Goal: Task Accomplishment & Management: Use online tool/utility

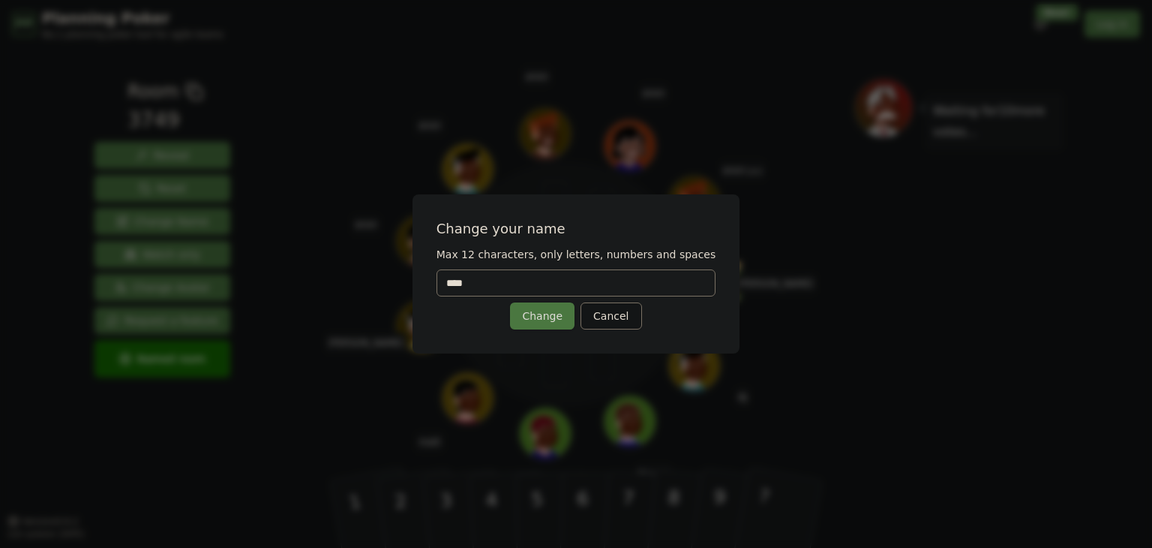
click at [512, 277] on input "****" at bounding box center [577, 282] width 280 height 27
type input "*"
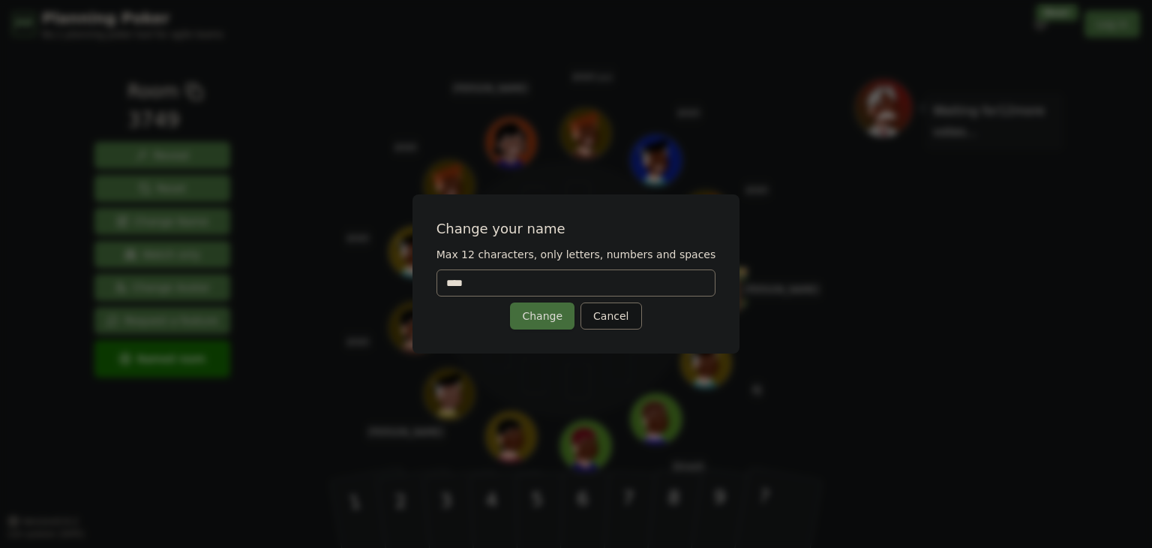
type input "****"
click at [552, 325] on button "Change" at bounding box center [542, 315] width 65 height 27
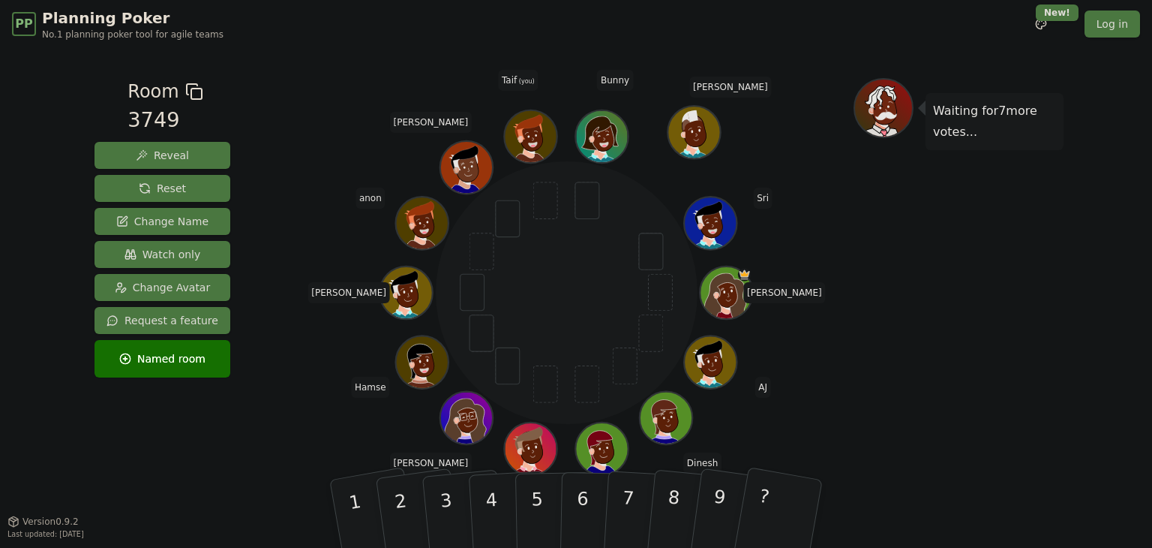
click at [891, 389] on div "Waiting for 7 more votes..." at bounding box center [959, 284] width 210 height 413
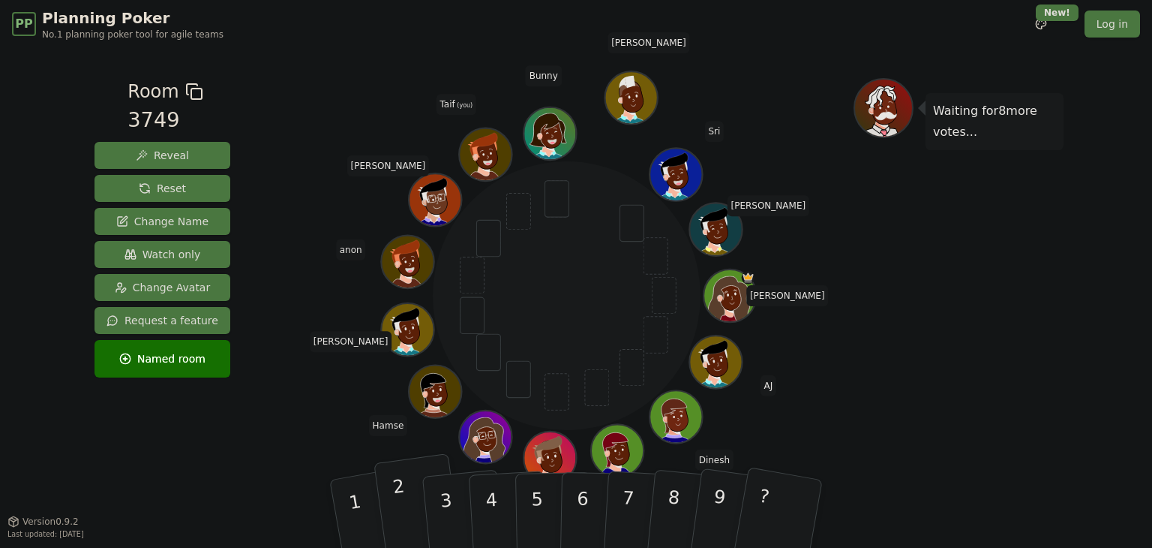
click at [408, 517] on button "2" at bounding box center [418, 514] width 89 height 122
drag, startPoint x: 408, startPoint y: 514, endPoint x: 554, endPoint y: 329, distance: 235.5
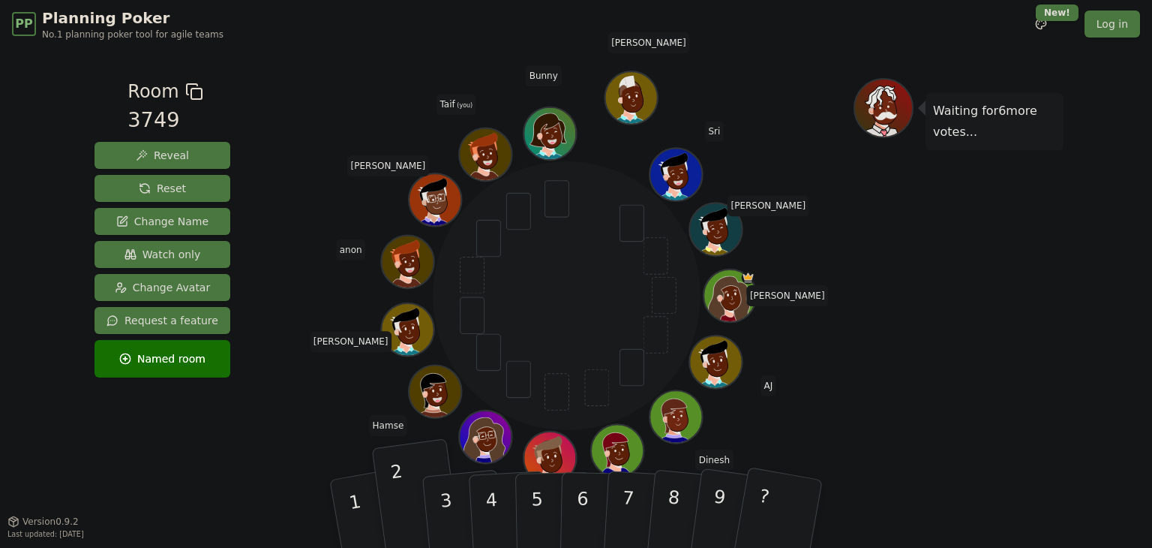
click at [554, 329] on div "Room 3749 Reveal Reset Change Name Watch only Change Avatar Request a feature N…" at bounding box center [576, 284] width 975 height 413
click at [387, 484] on button "2" at bounding box center [418, 514] width 89 height 122
drag, startPoint x: 387, startPoint y: 484, endPoint x: 378, endPoint y: 468, distance: 18.1
click at [378, 468] on button "2" at bounding box center [418, 514] width 89 height 122
click at [384, 478] on button "2" at bounding box center [418, 514] width 89 height 122
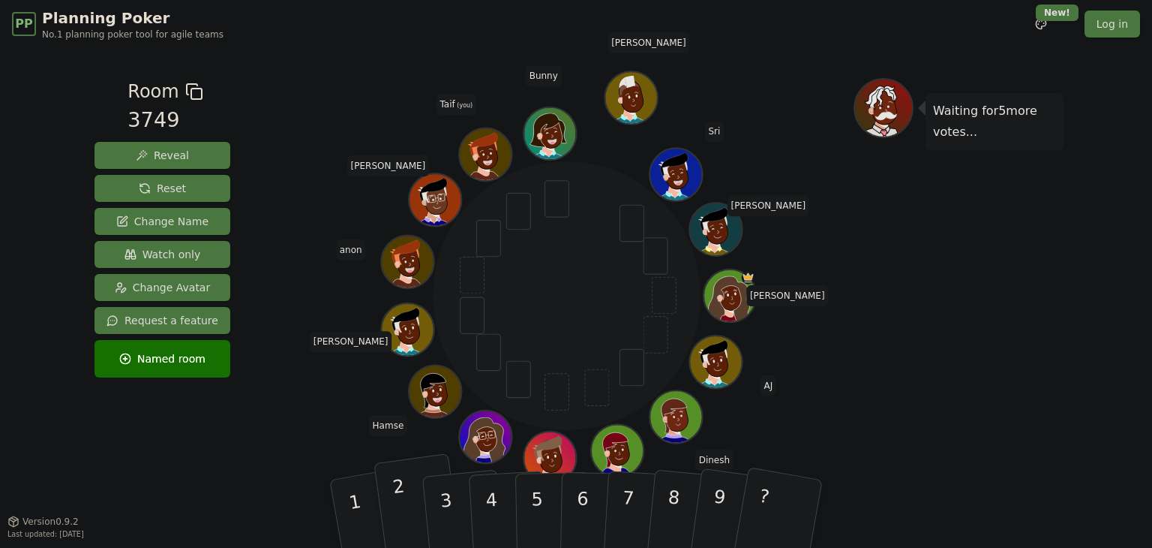
click at [384, 478] on button "2" at bounding box center [418, 514] width 89 height 122
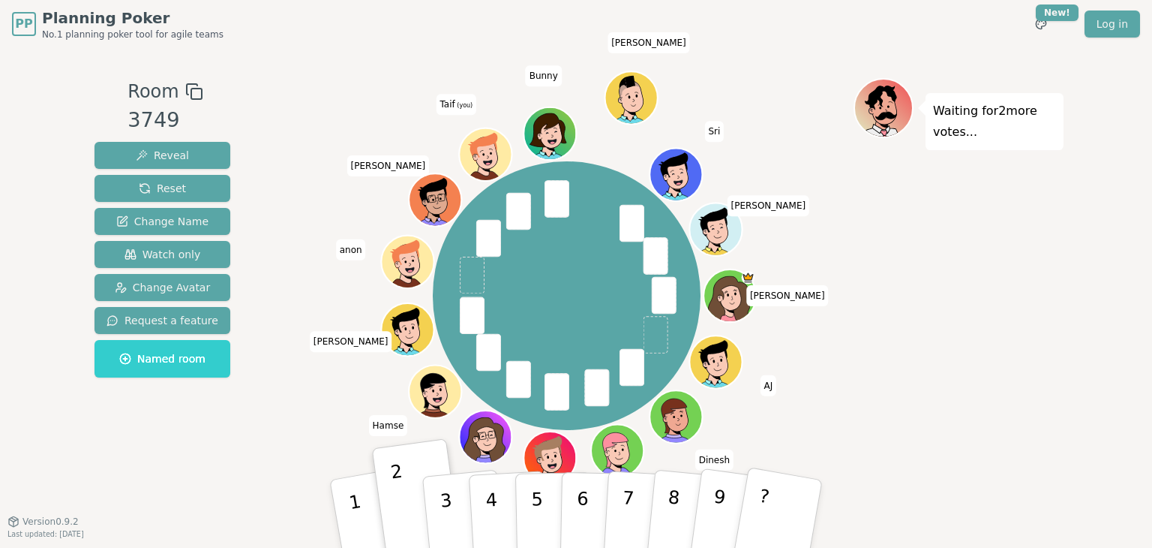
click at [347, 419] on div "[PERSON_NAME] [PERSON_NAME] [PERSON_NAME] [PERSON_NAME] [PERSON_NAME] Hamse [PE…" at bounding box center [567, 295] width 574 height 381
click at [850, 433] on div "[PERSON_NAME] [PERSON_NAME] [PERSON_NAME] [PERSON_NAME] [PERSON_NAME] Hamse [PE…" at bounding box center [567, 295] width 574 height 381
click at [383, 497] on button "2" at bounding box center [418, 514] width 89 height 122
click at [387, 497] on button "2" at bounding box center [418, 514] width 89 height 122
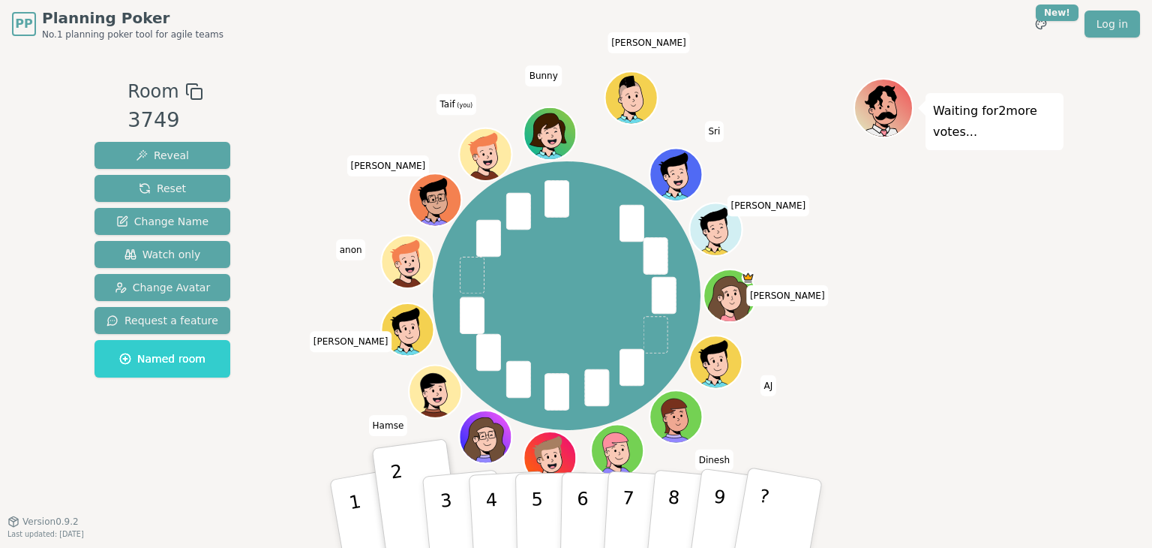
click at [414, 390] on div "Room 3749 Reveal Reset Change Name Watch only Change Avatar Request a feature N…" at bounding box center [576, 284] width 975 height 413
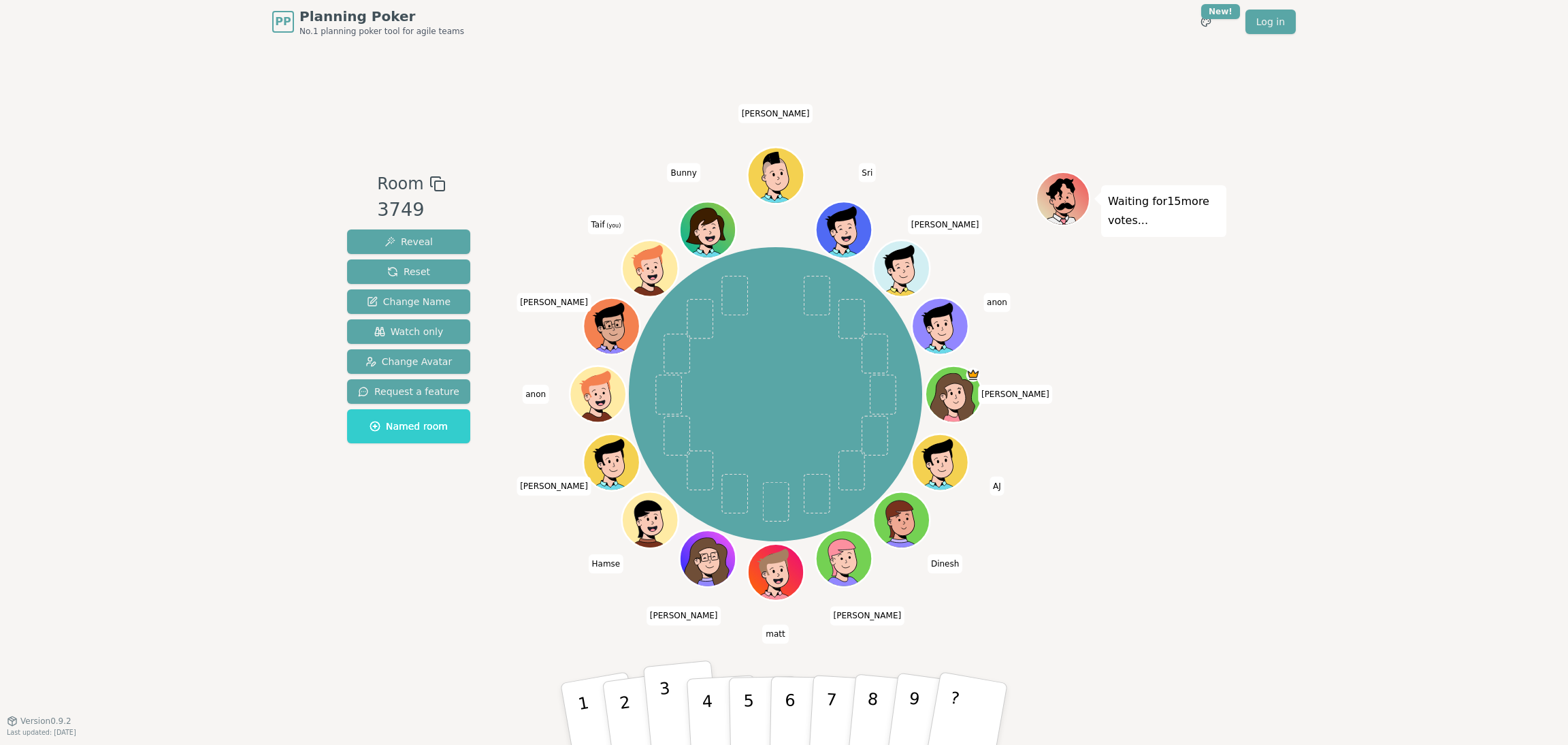
click at [666, 496] on p "3" at bounding box center [668, 716] width 18 height 74
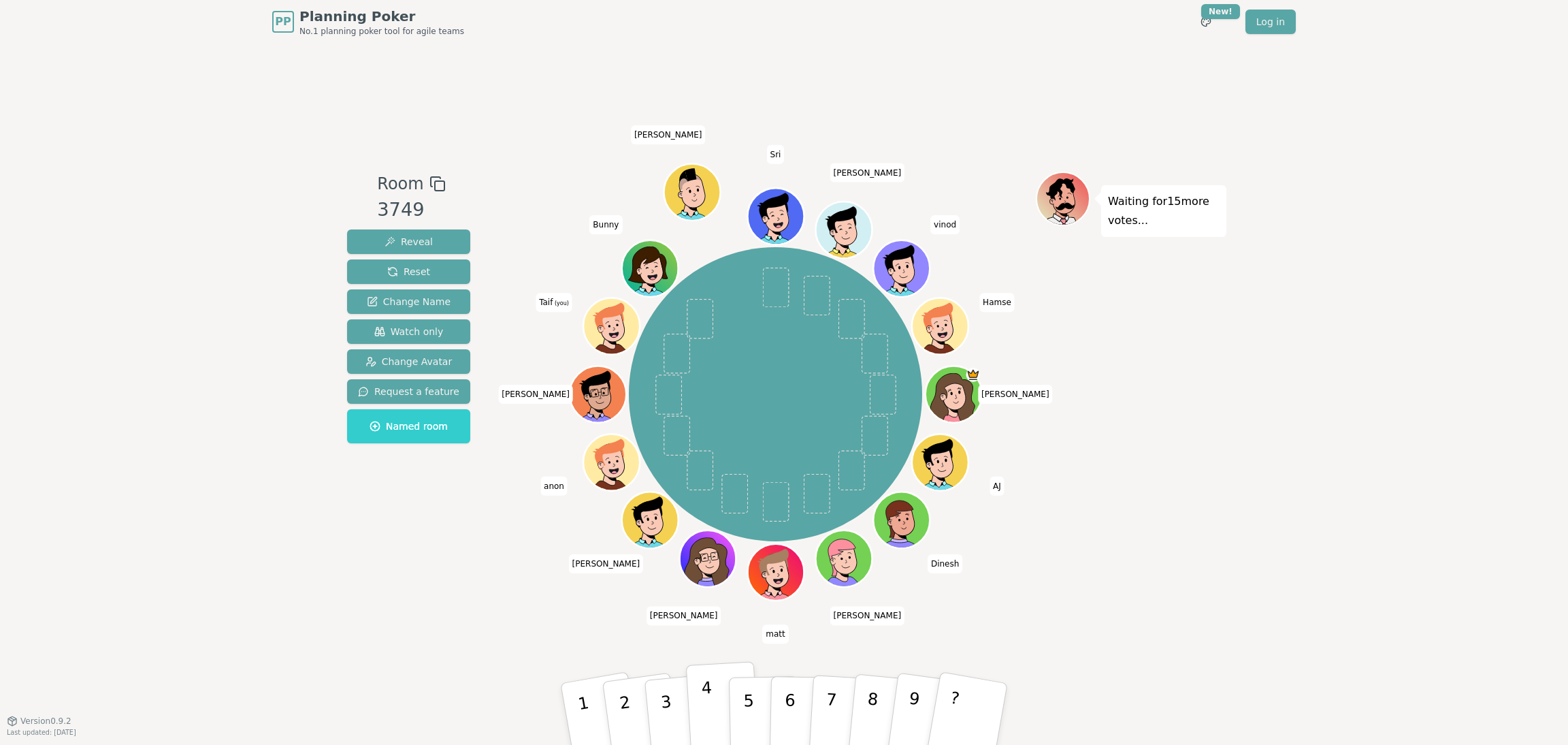
click at [711, 496] on button "4" at bounding box center [723, 713] width 74 height 106
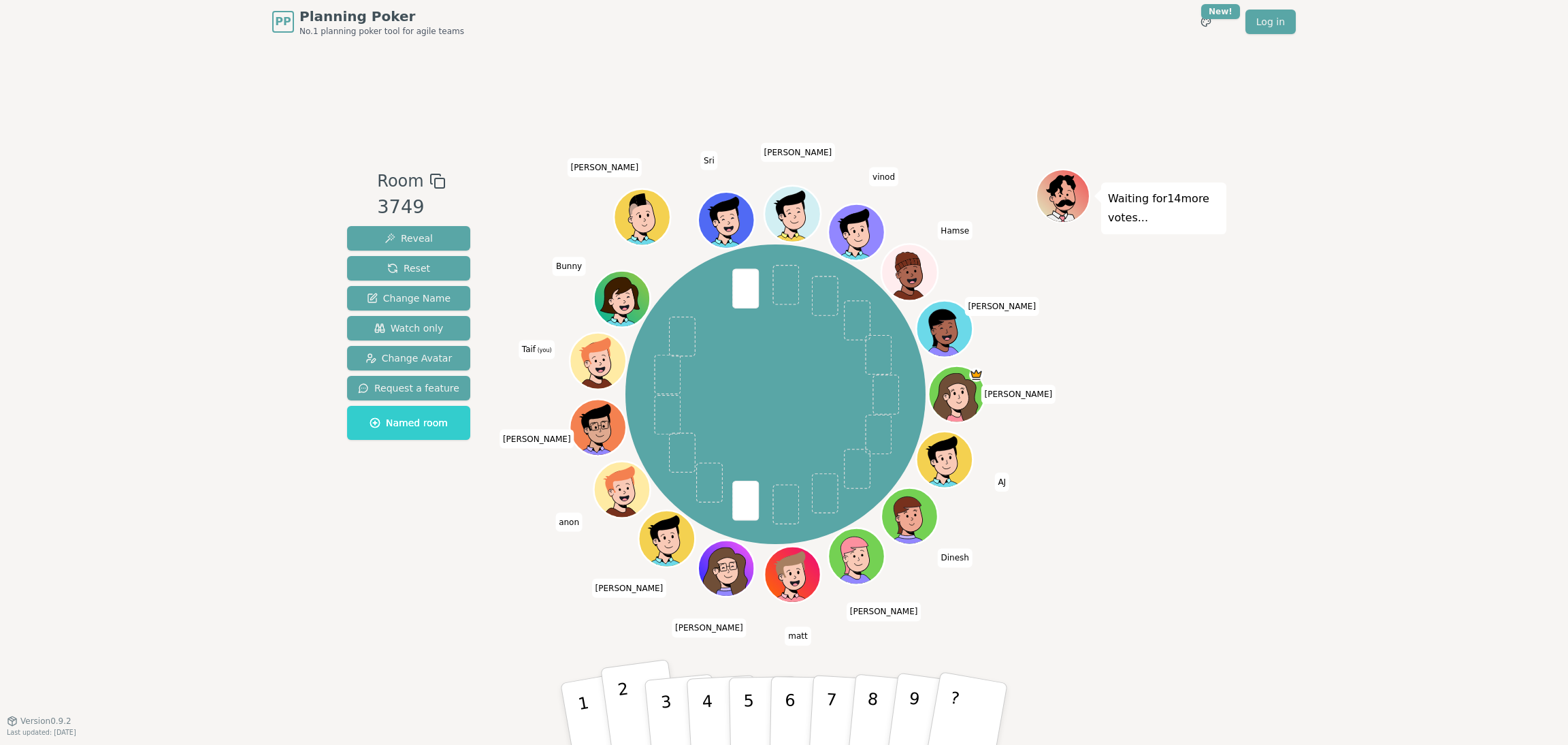
click at [632, 496] on button "2" at bounding box center [641, 714] width 81 height 111
click at [396, 496] on div "Room 3749 Reveal Reset Change Name Watch only Change Avatar Request a feature N…" at bounding box center [784, 382] width 885 height 677
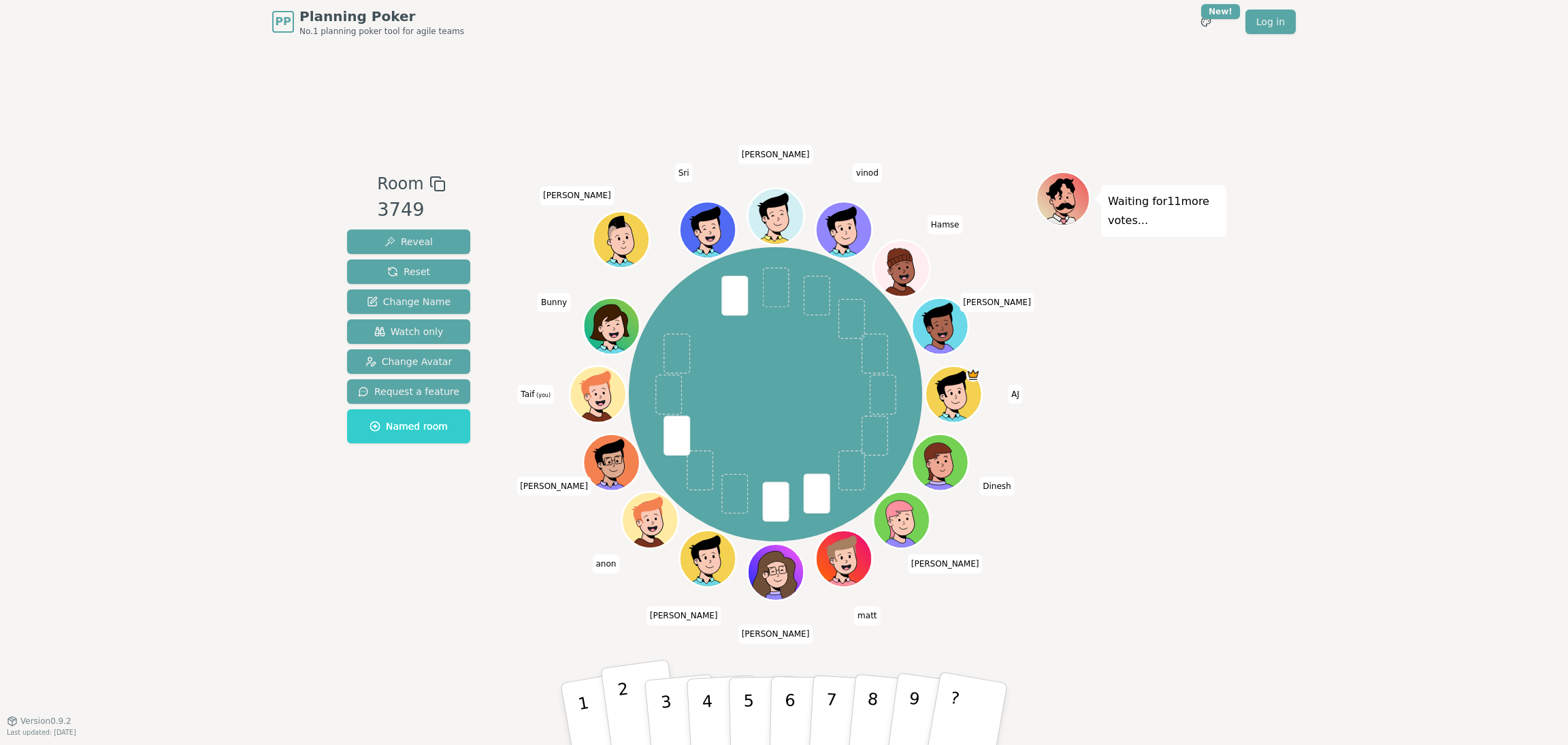
click at [628, 496] on p "2" at bounding box center [627, 716] width 21 height 74
click at [665, 496] on p "3" at bounding box center [668, 716] width 18 height 74
click at [631, 496] on button "2" at bounding box center [641, 714] width 81 height 111
click at [575, 496] on div "AJ [PERSON_NAME] [PERSON_NAME] [PERSON_NAME] [PERSON_NAME] anon [PERSON_NAME] (…" at bounding box center [776, 394] width 521 height 397
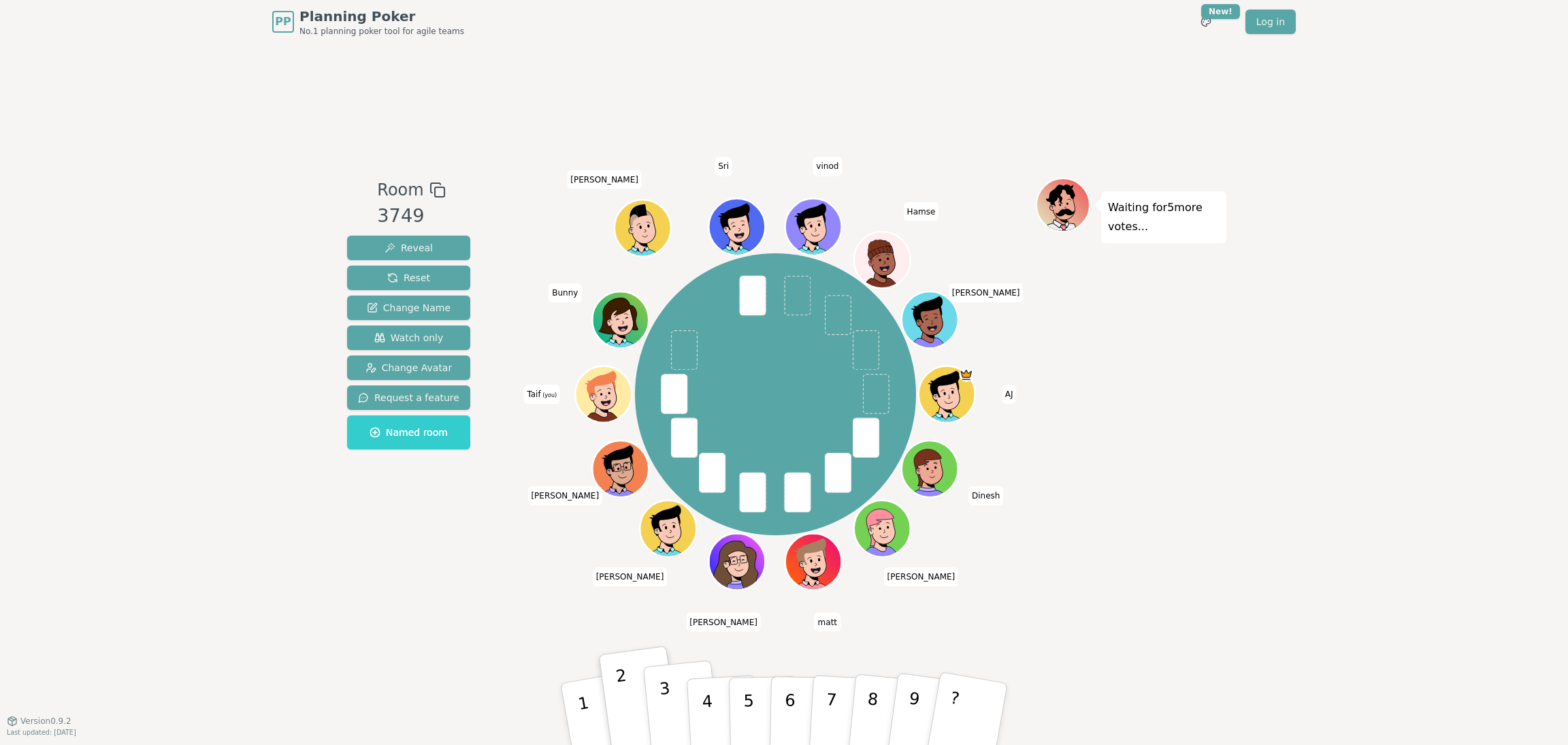
click at [664, 496] on p "3" at bounding box center [668, 716] width 18 height 74
click at [710, 496] on p "4" at bounding box center [709, 715] width 15 height 74
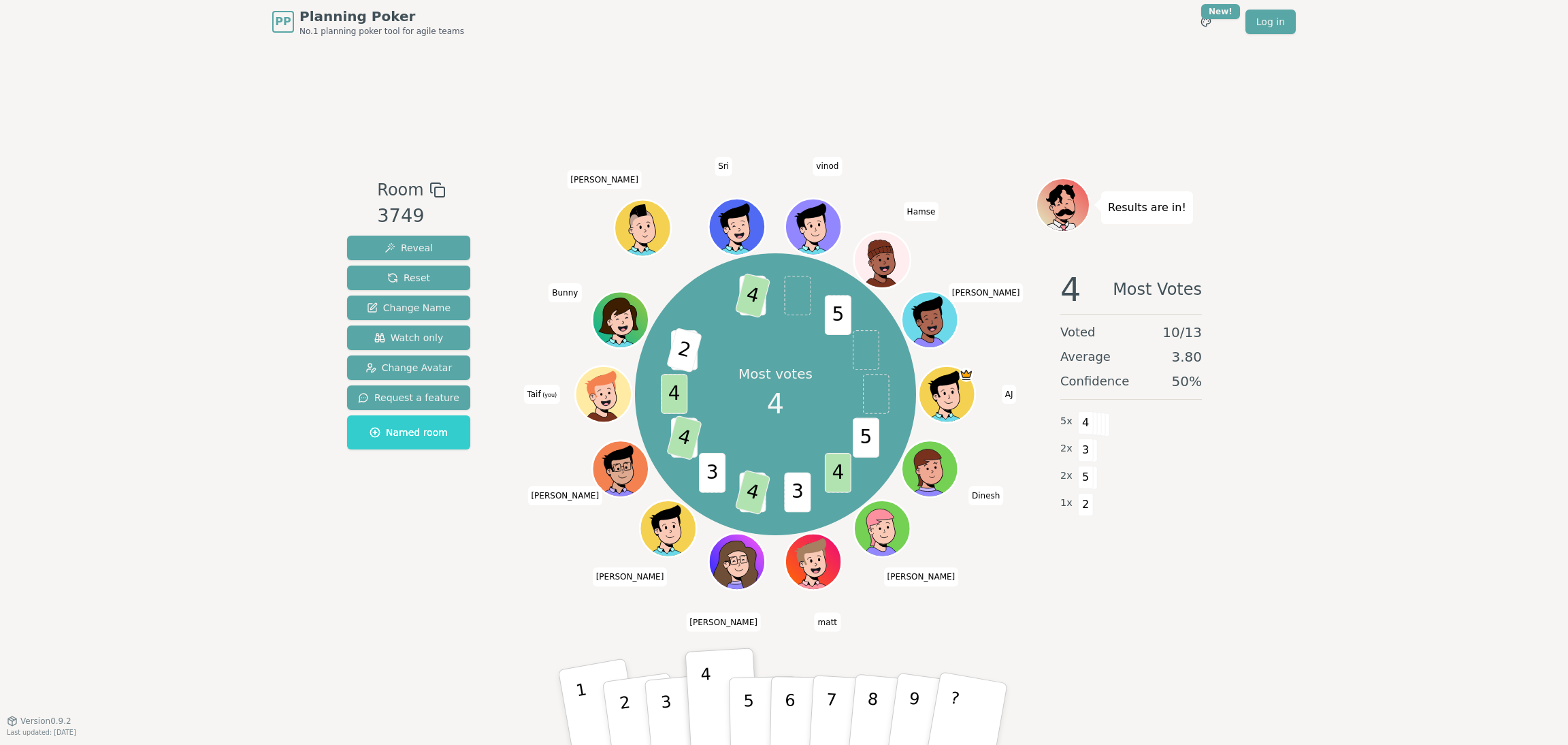
click at [584, 496] on p "1" at bounding box center [586, 717] width 24 height 74
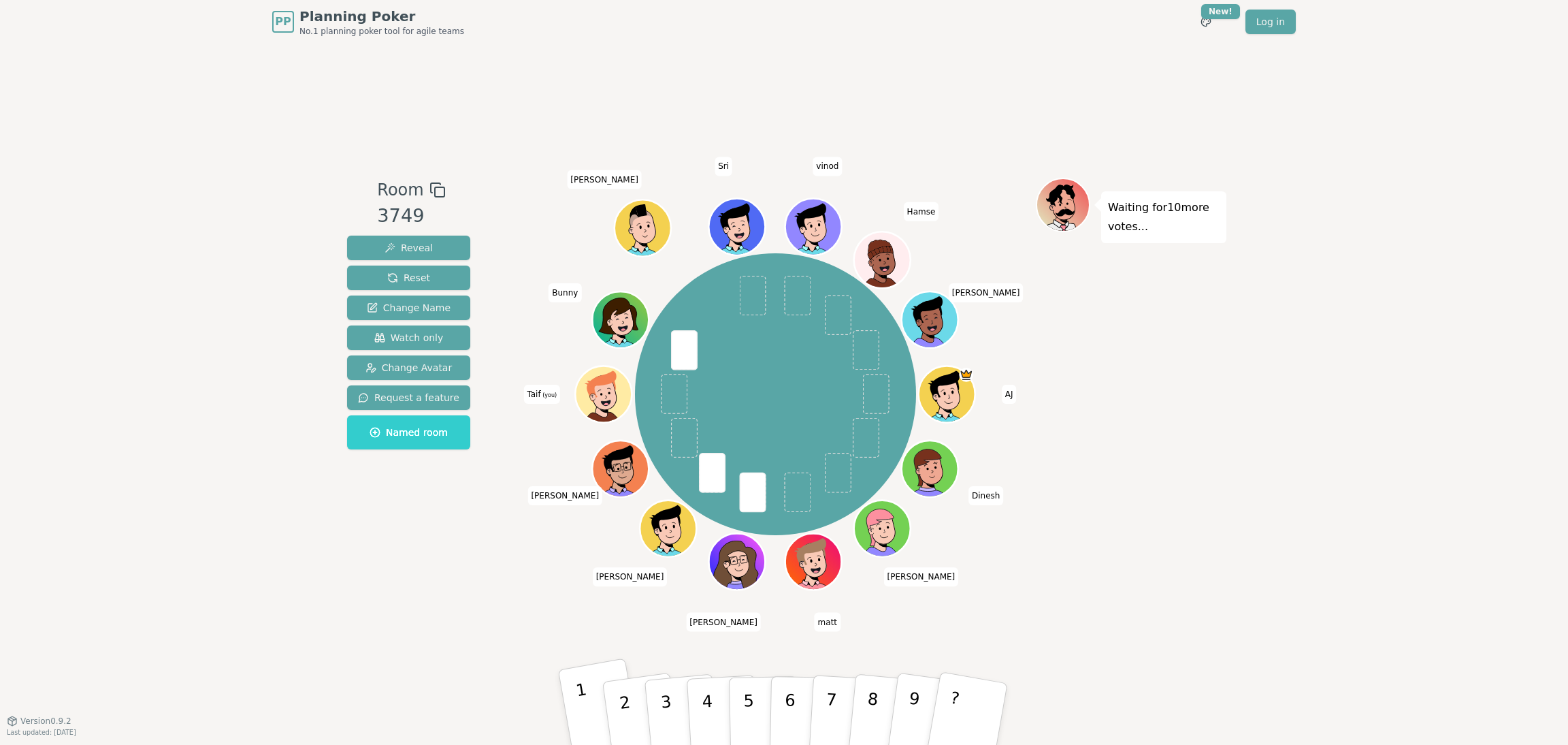
click at [574, 496] on button "1" at bounding box center [601, 714] width 85 height 113
click at [659, 496] on p "3" at bounding box center [668, 716] width 18 height 74
click at [676, 496] on button "3" at bounding box center [682, 714] width 78 height 108
click at [623, 496] on p "2" at bounding box center [627, 716] width 21 height 74
click at [701, 496] on button "4" at bounding box center [723, 713] width 74 height 106
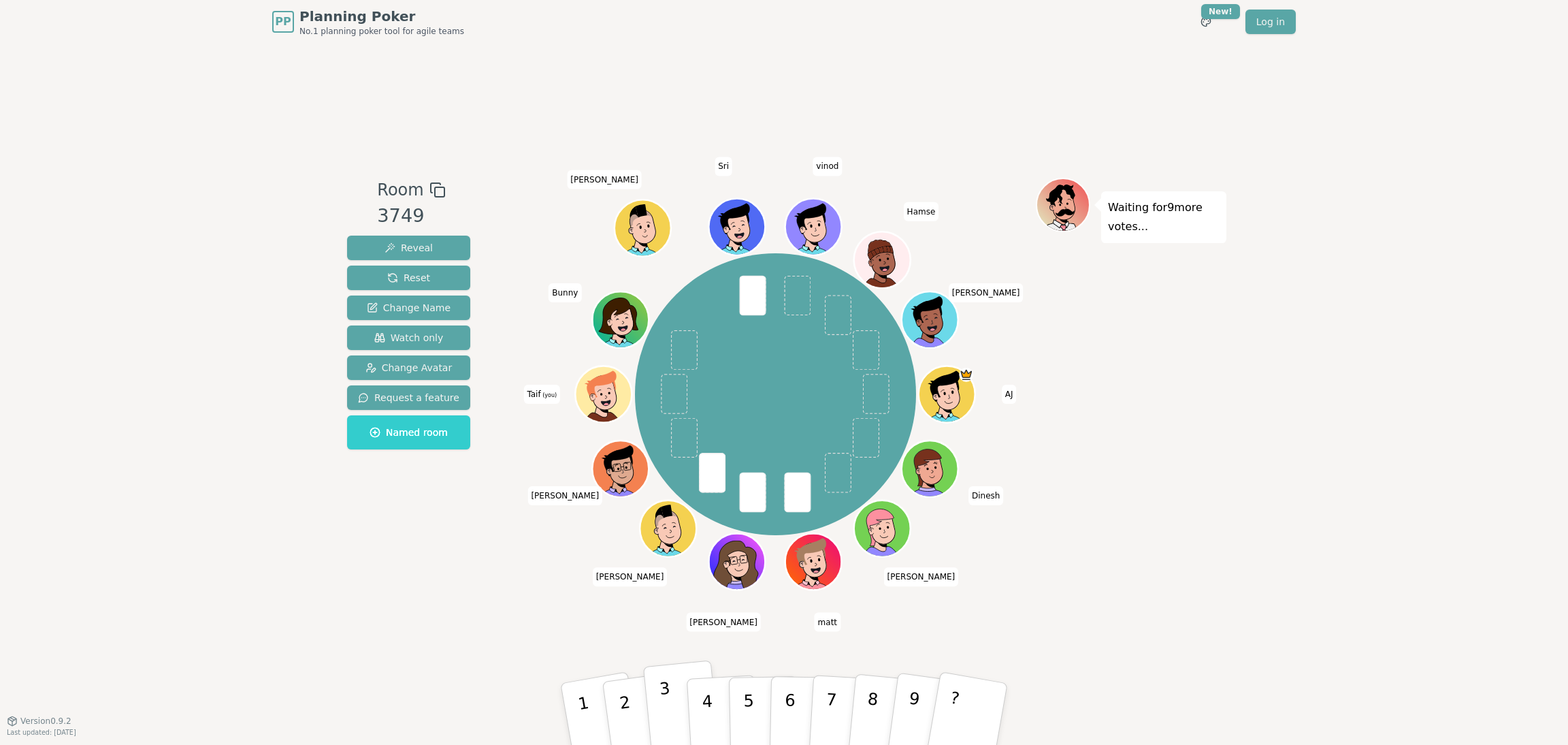
click at [666, 496] on p "3" at bounding box center [668, 716] width 18 height 74
click at [622, 496] on p "2" at bounding box center [627, 716] width 21 height 74
click at [625, 496] on p "2" at bounding box center [627, 716] width 21 height 74
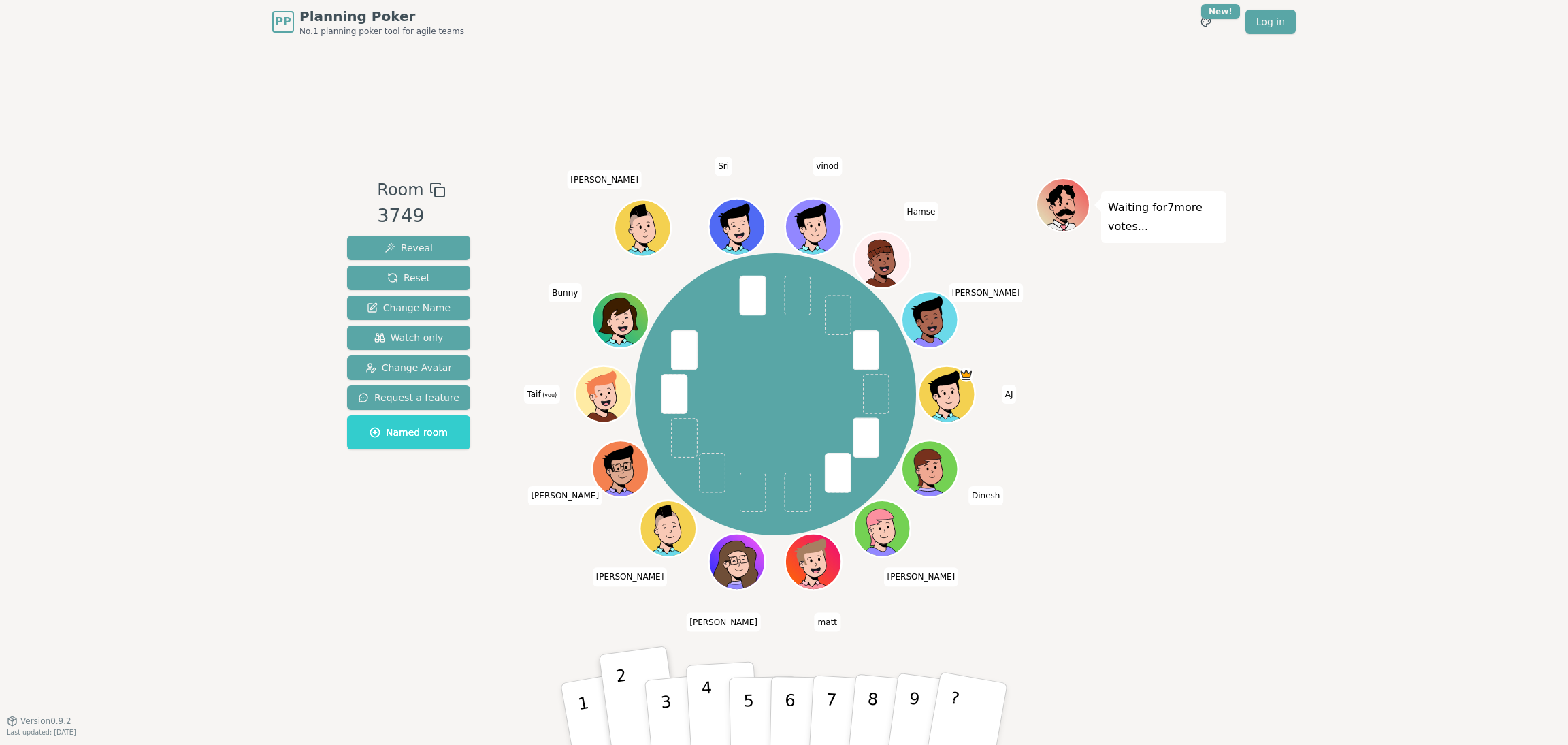
click at [704, 496] on p "4" at bounding box center [709, 715] width 15 height 74
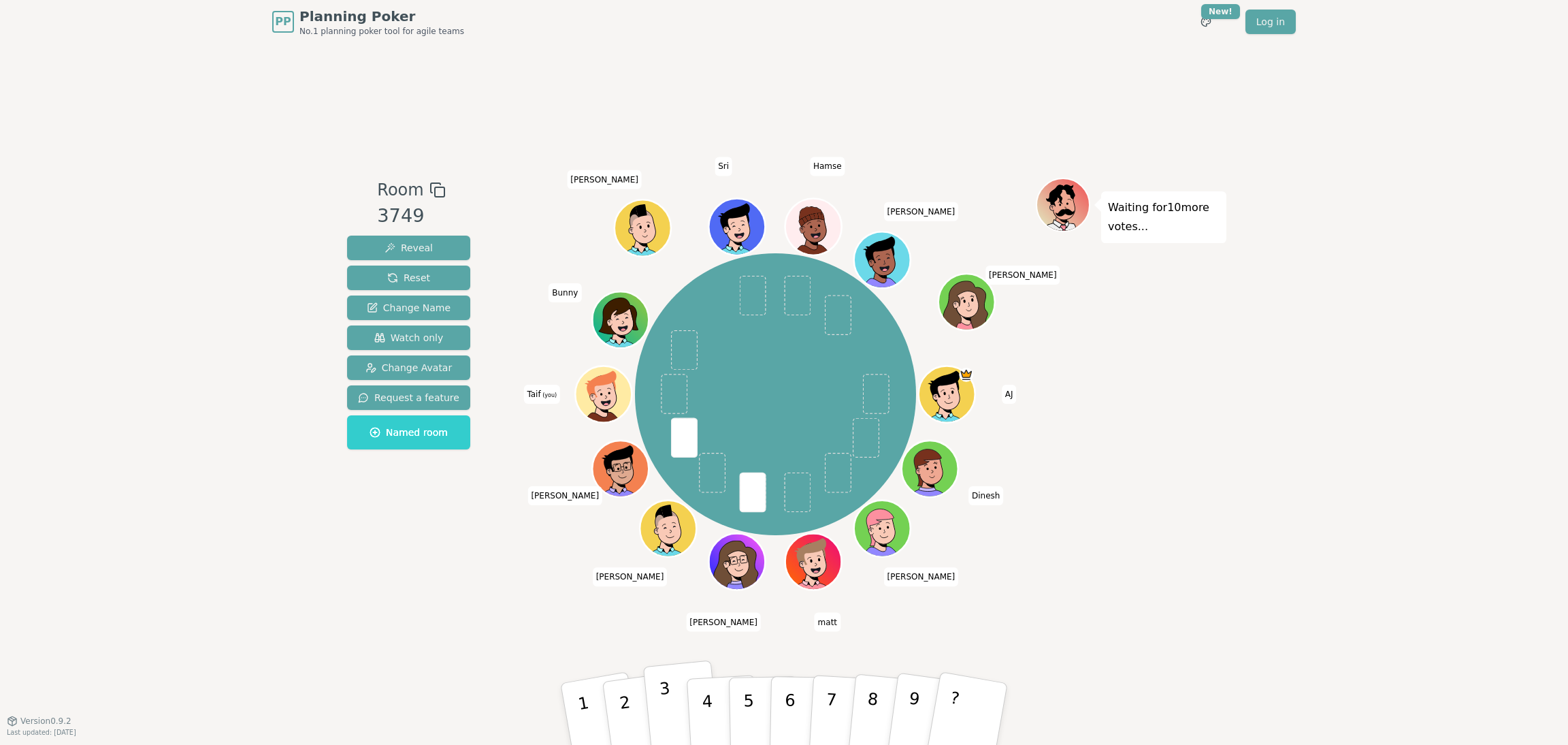
click at [661, 496] on p "3" at bounding box center [668, 716] width 18 height 74
click at [708, 496] on p "4" at bounding box center [709, 715] width 15 height 74
